Goal: Task Accomplishment & Management: Complete application form

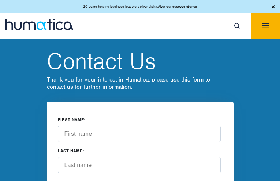
type input "MaKBcyftNgN"
type input "CEgNOEbeFLLfV"
